Goal: Ask a question

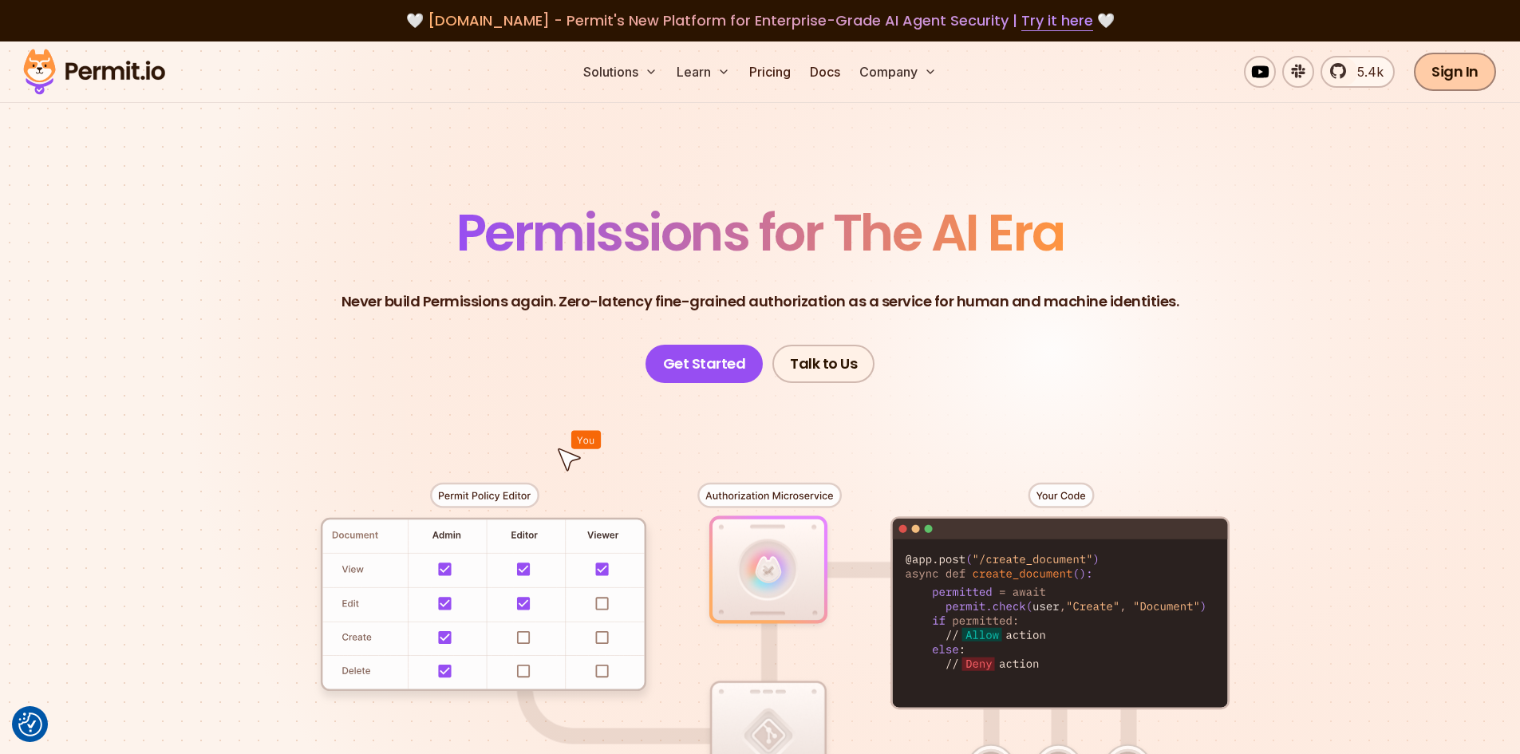
click at [1453, 76] on link "Sign In" at bounding box center [1455, 72] width 82 height 38
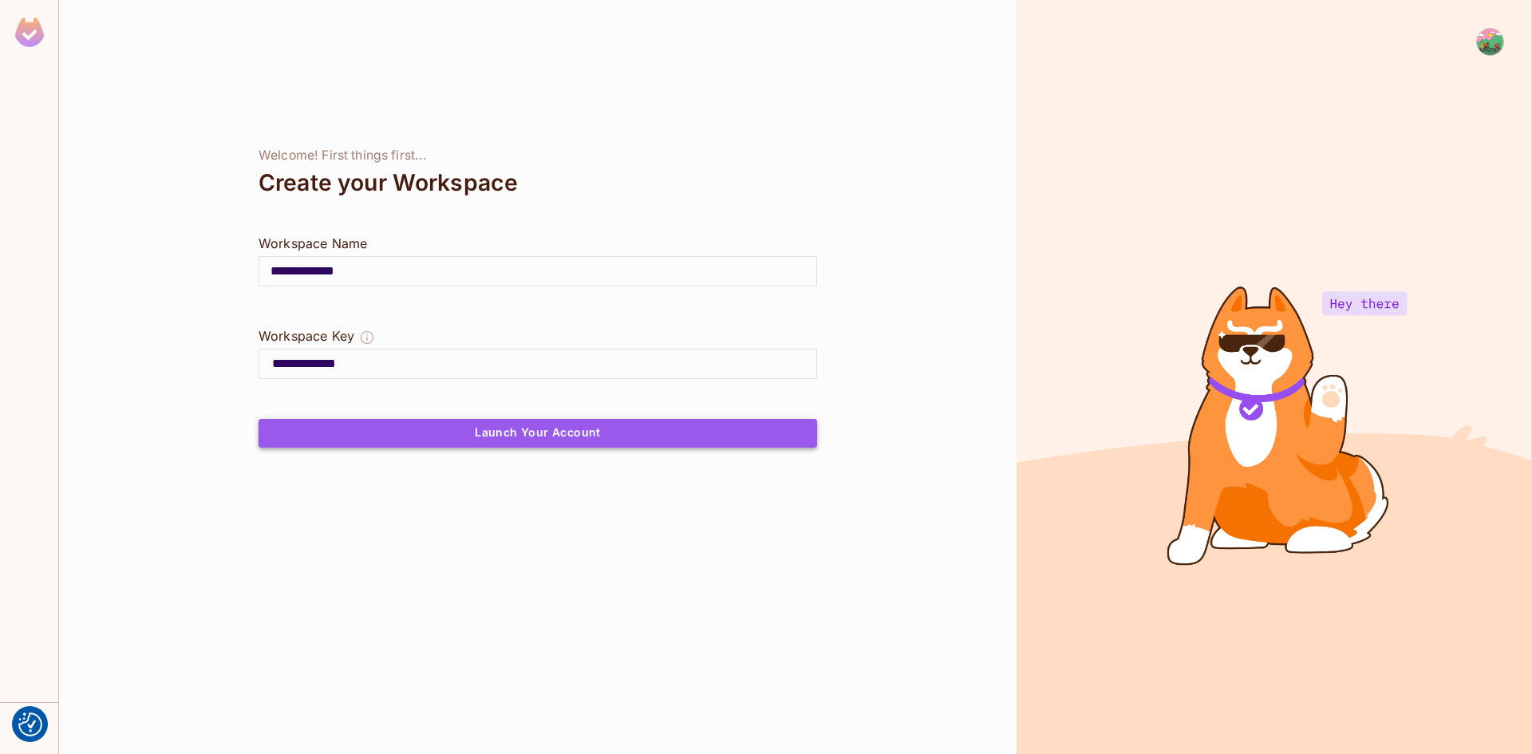
click at [523, 432] on button "Launch Your Account" at bounding box center [538, 433] width 559 height 29
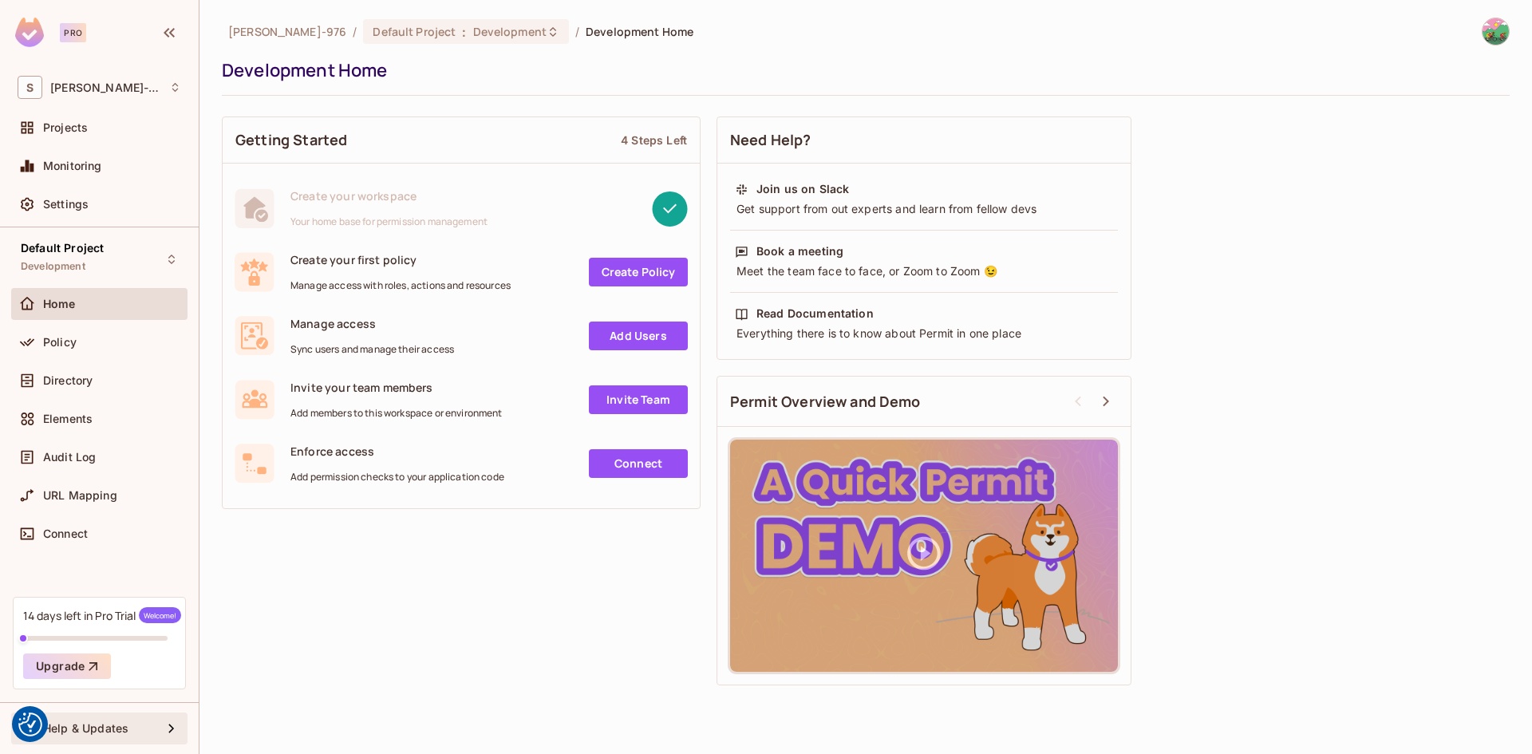
click at [171, 729] on icon at bounding box center [171, 728] width 19 height 19
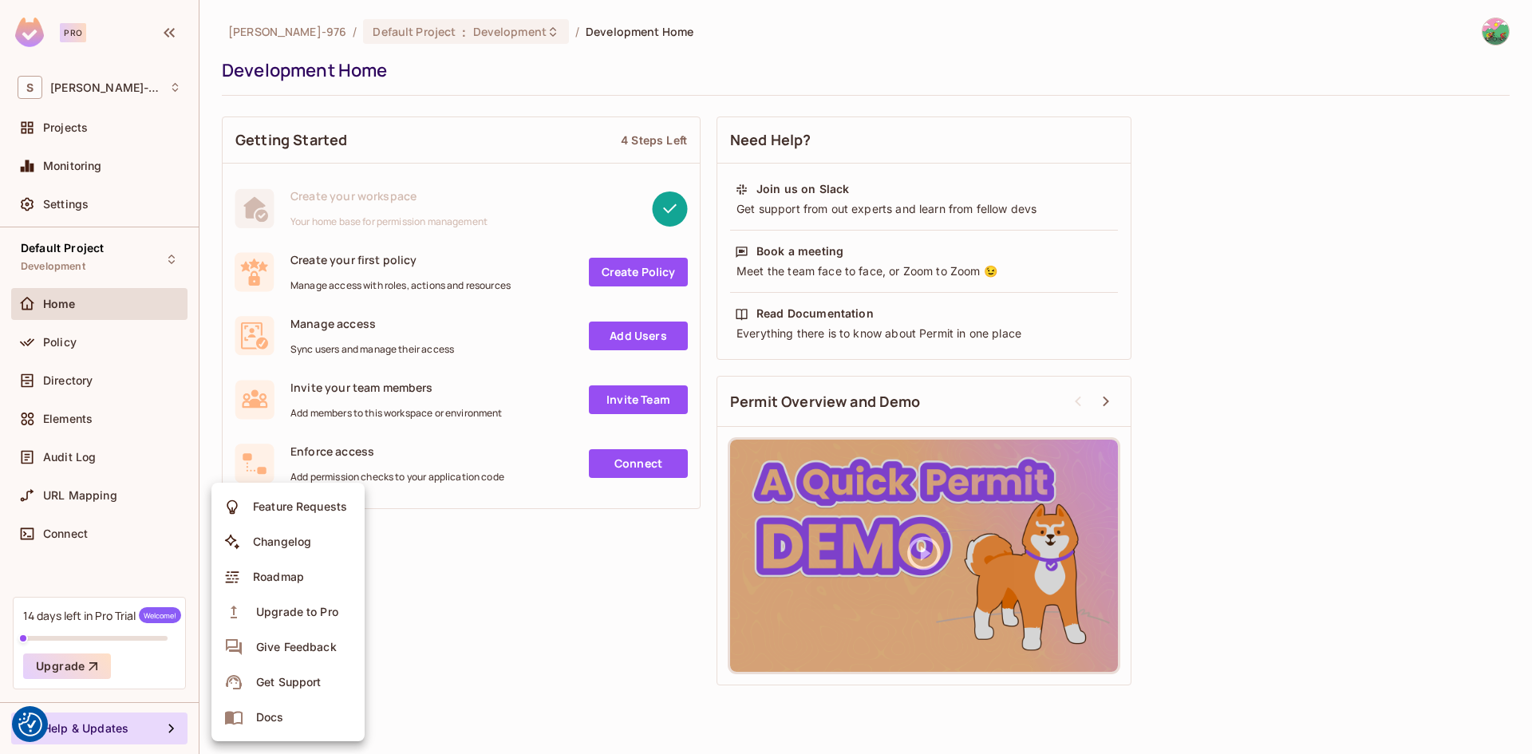
click at [290, 683] on div "Get Support" at bounding box center [288, 682] width 65 height 16
